Goal: Find specific page/section: Find specific page/section

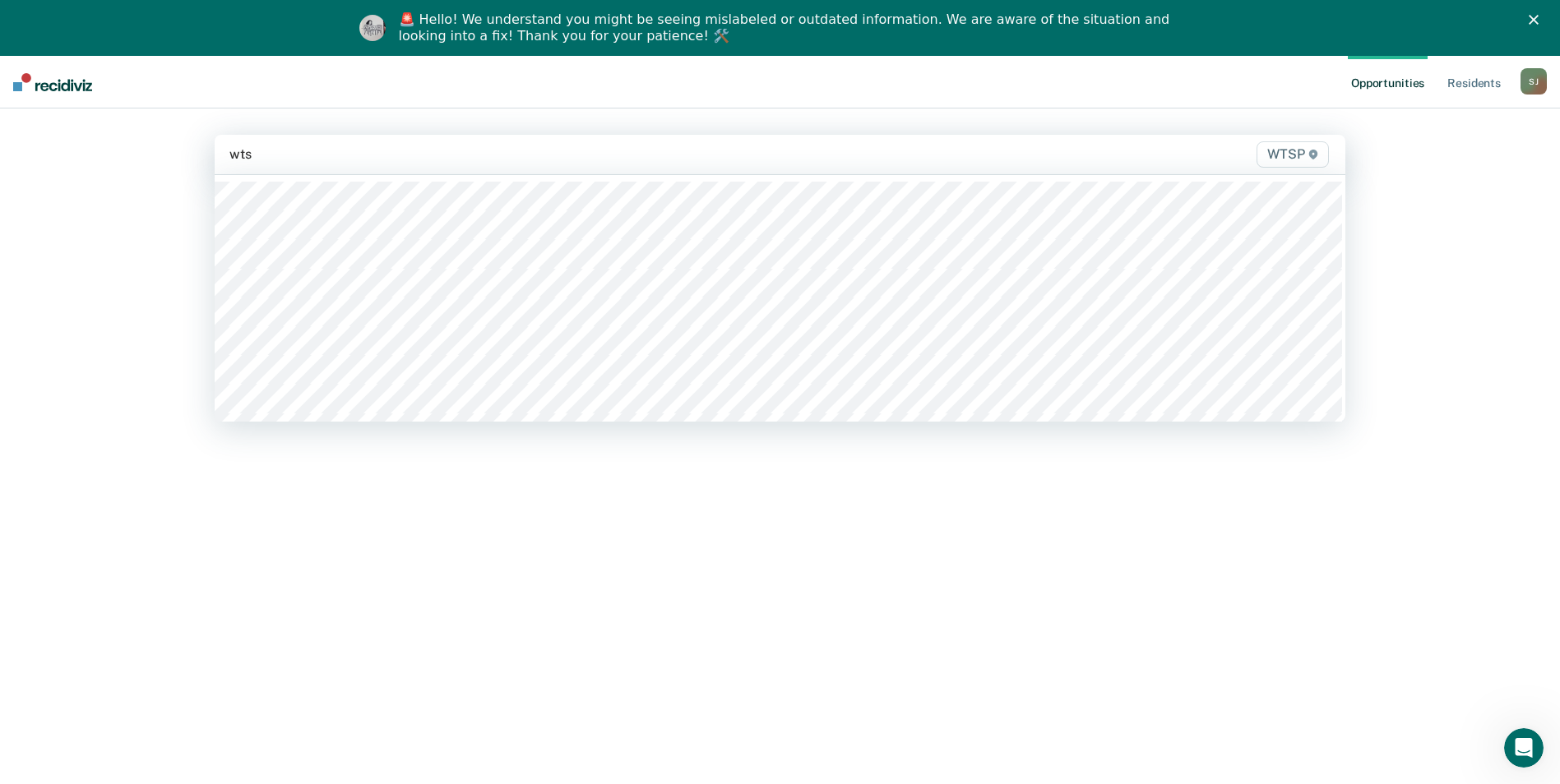
type input "wtsp"
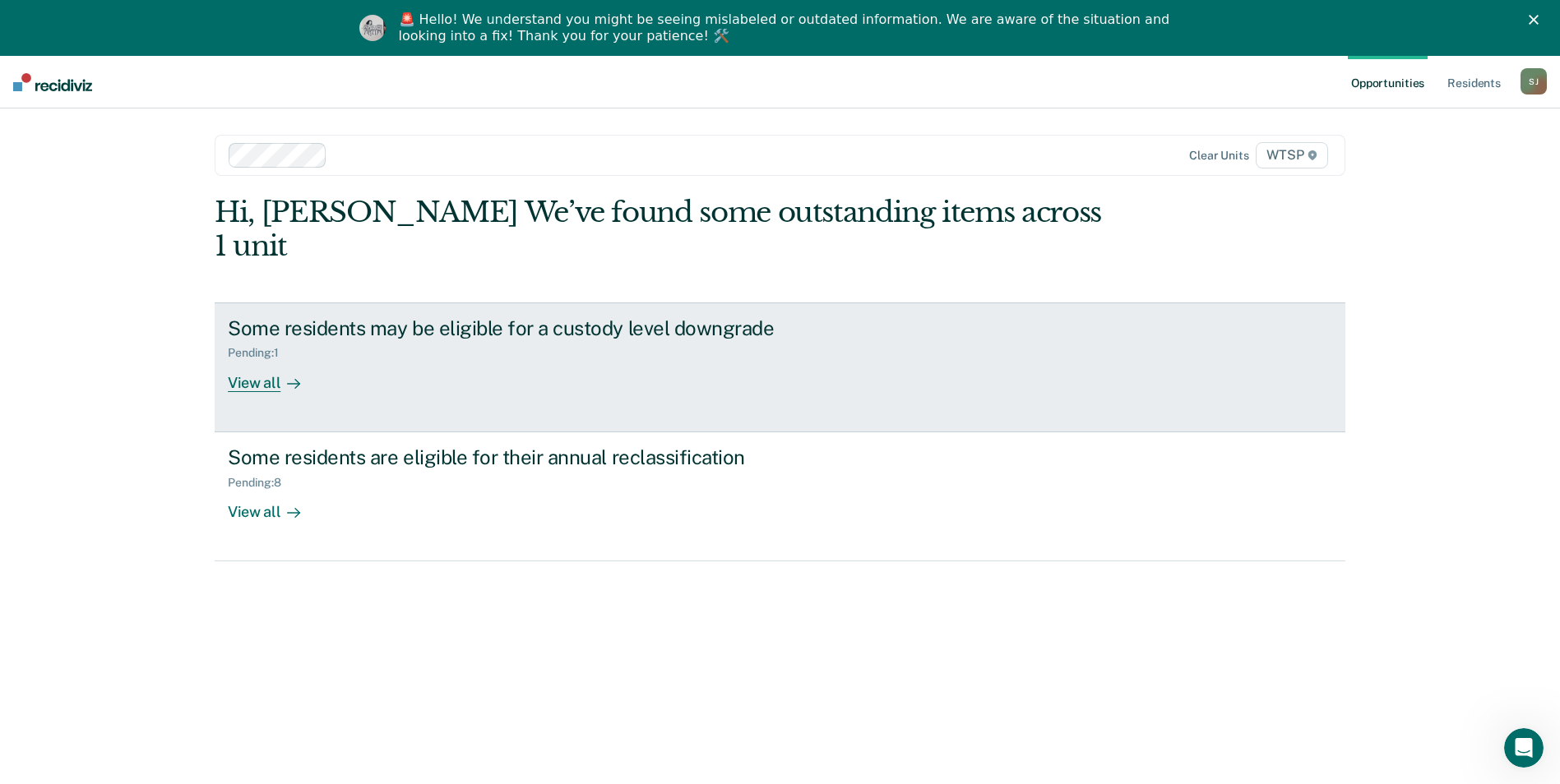
click at [255, 360] on div "View all" at bounding box center [274, 376] width 92 height 32
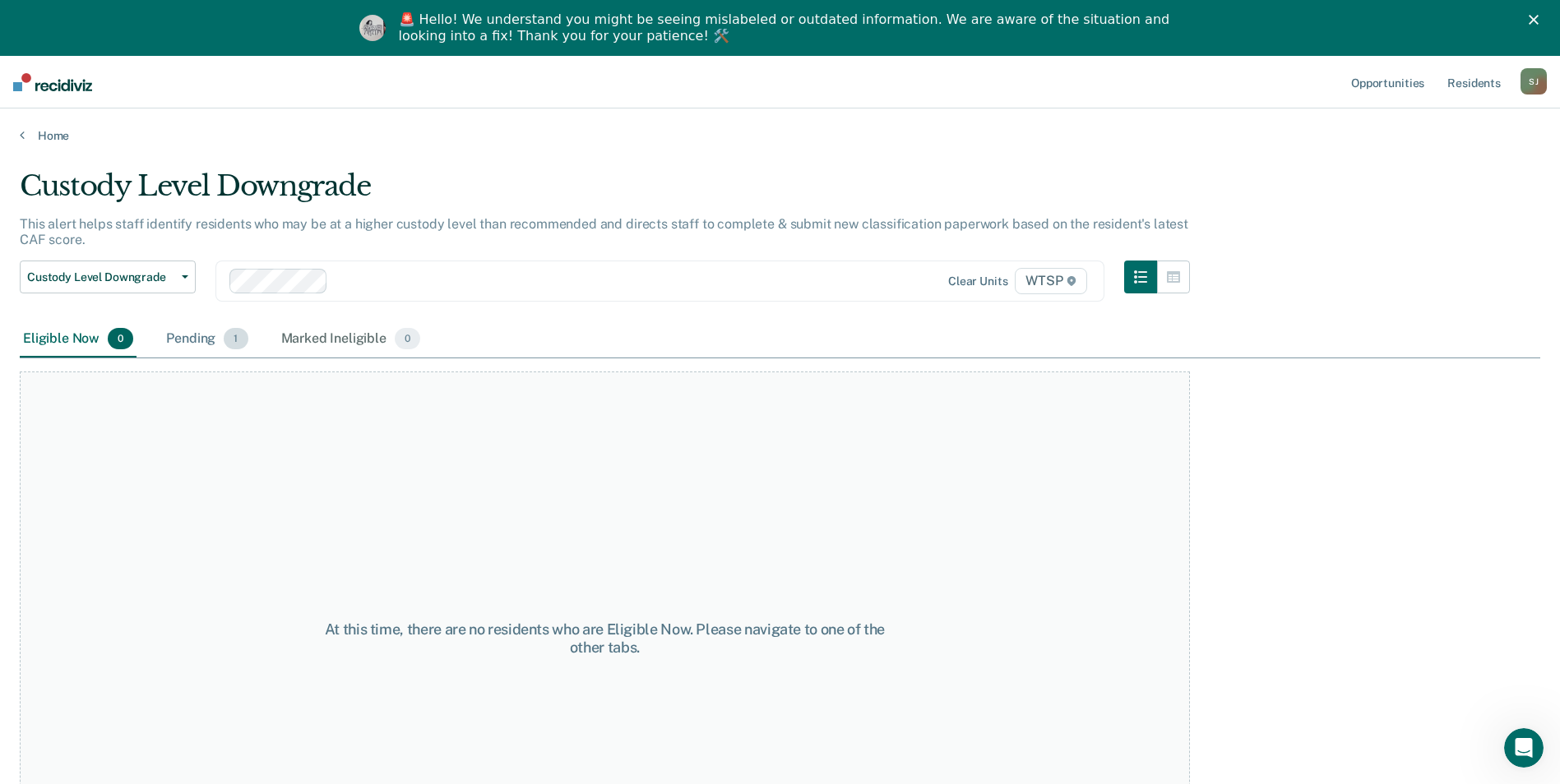
click at [198, 338] on div "Pending 1" at bounding box center [206, 339] width 88 height 37
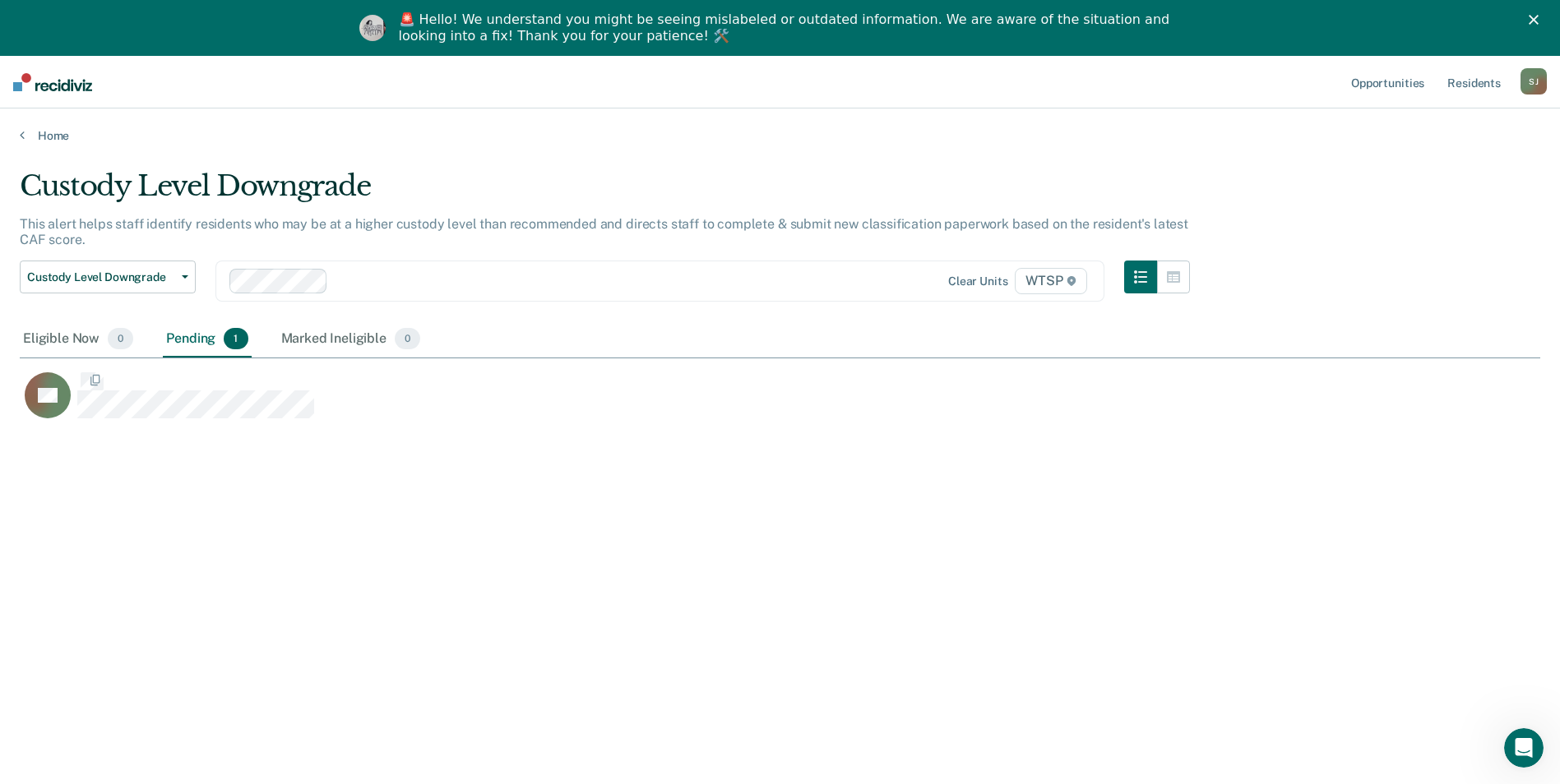
scroll to position [535, 1508]
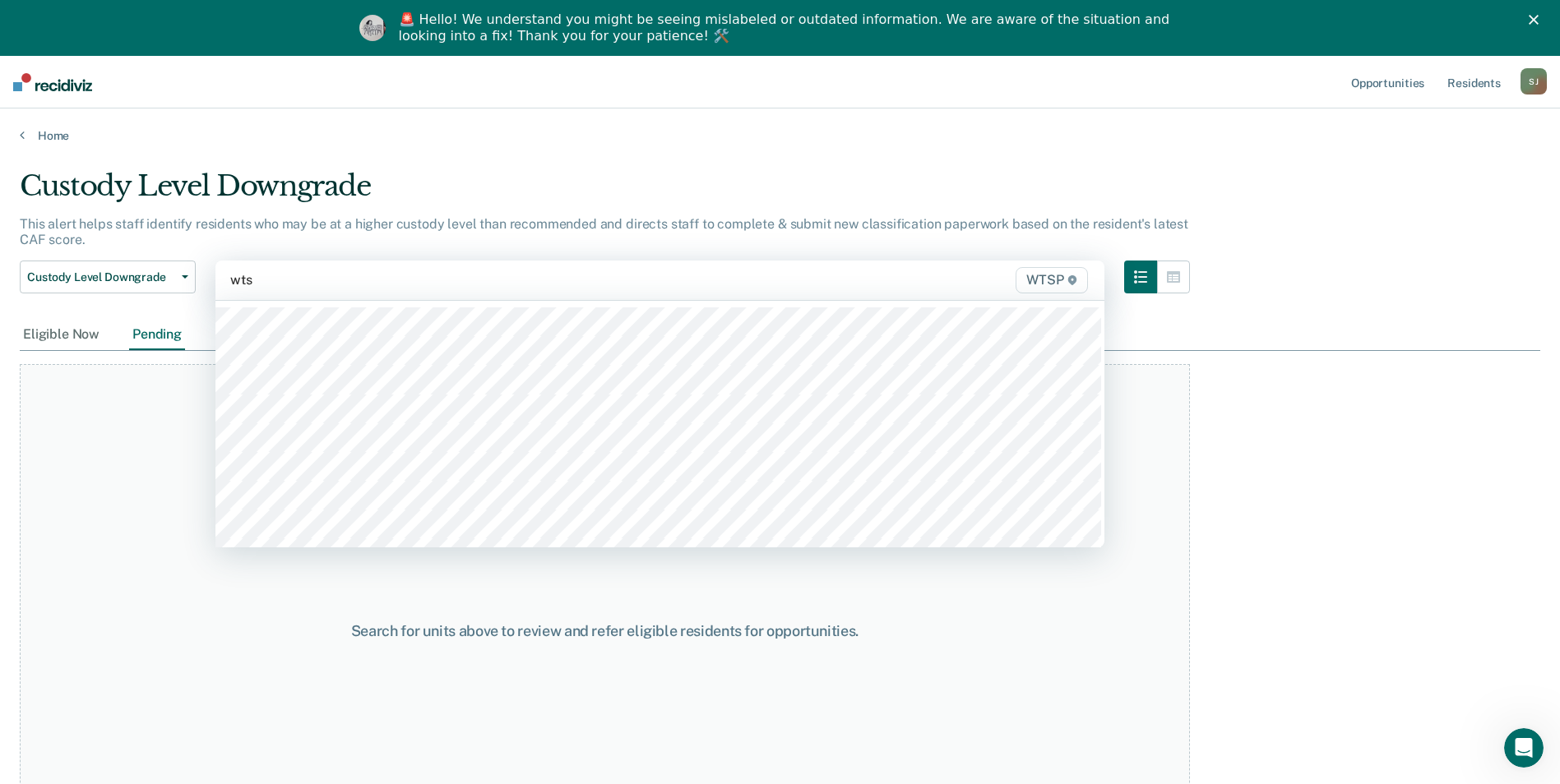
type input "wtsp"
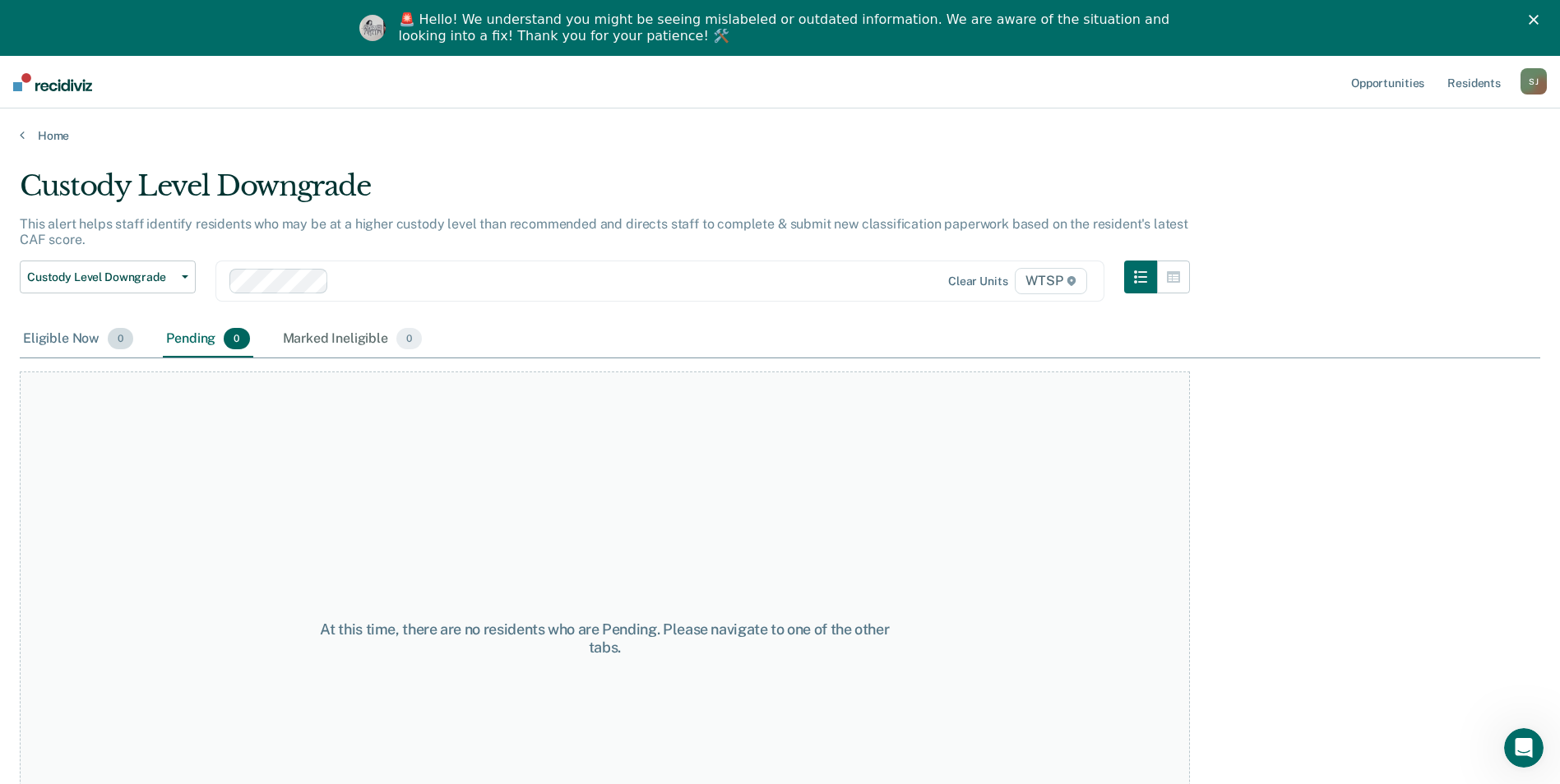
click at [58, 339] on div "Eligible Now 0" at bounding box center [77, 339] width 117 height 37
click at [21, 131] on icon at bounding box center [22, 134] width 5 height 13
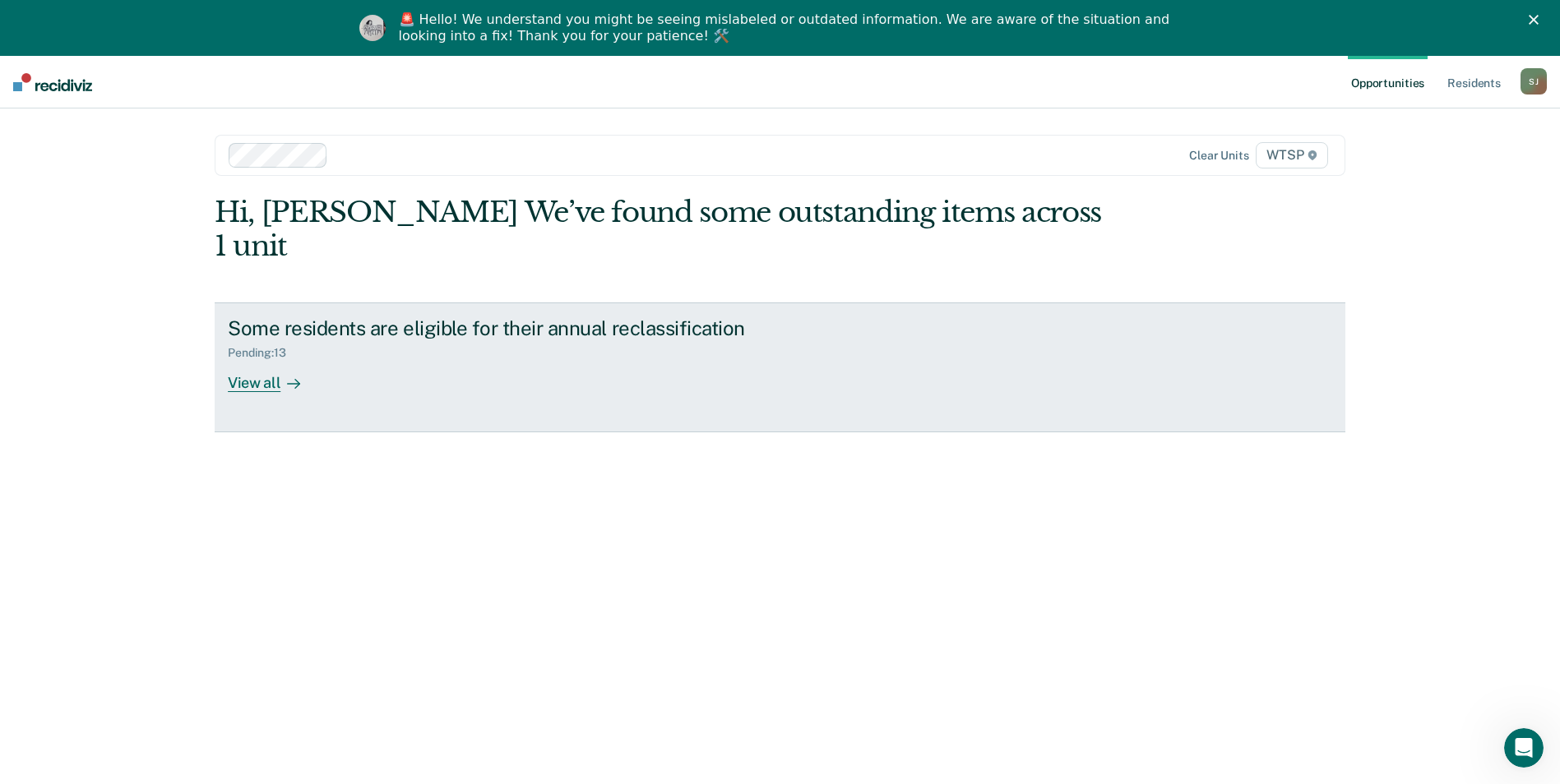
click at [245, 360] on div "View all" at bounding box center [274, 376] width 92 height 32
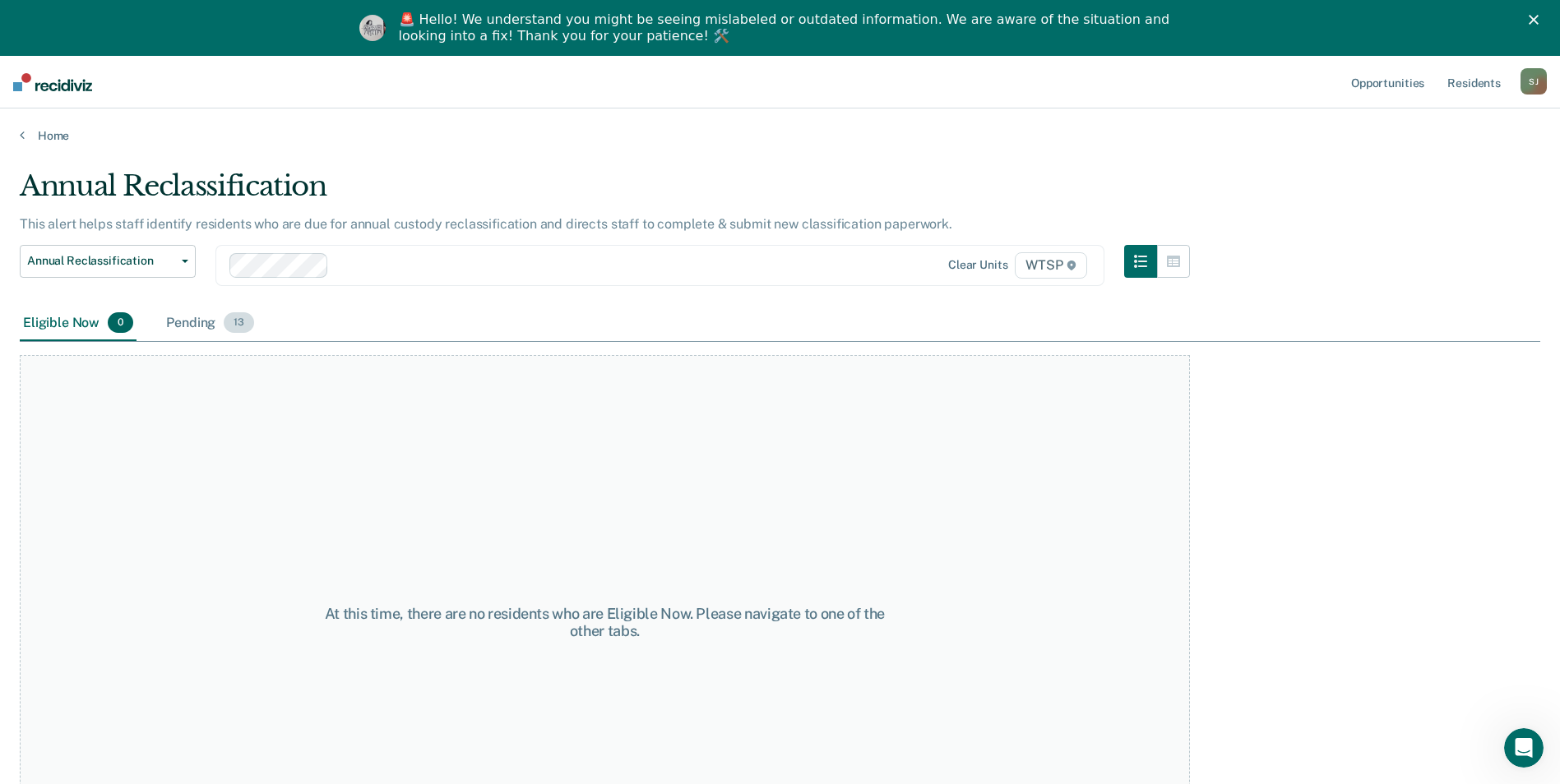
click at [189, 320] on div "Pending 13" at bounding box center [209, 324] width 94 height 37
